Goal: Find specific page/section: Find specific page/section

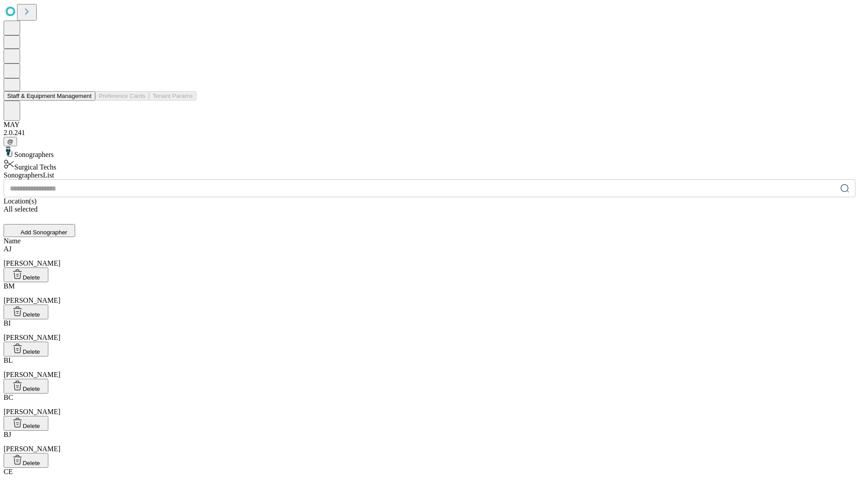
click at [85, 101] on button "Staff & Equipment Management" at bounding box center [50, 95] width 92 height 9
